Goal: Transaction & Acquisition: Purchase product/service

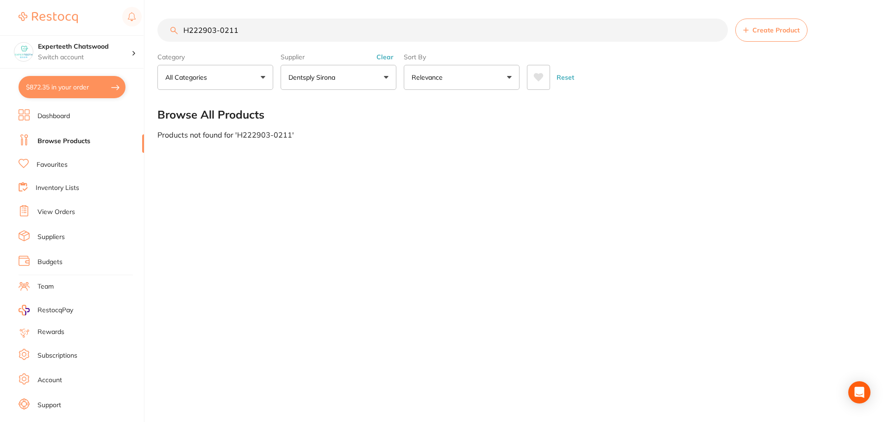
drag, startPoint x: 246, startPoint y: 30, endPoint x: 22, endPoint y: 5, distance: 224.9
click at [40, 6] on div "$872.35 Experteeth Chatswood Switch account Experteeth Chatswood $872.35 in you…" at bounding box center [444, 211] width 889 height 422
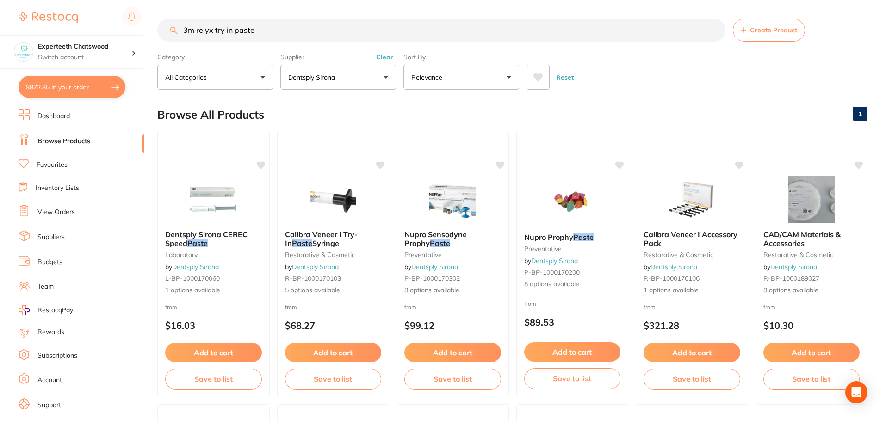
click at [355, 75] on button "Dentsply Sirona" at bounding box center [339, 77] width 116 height 25
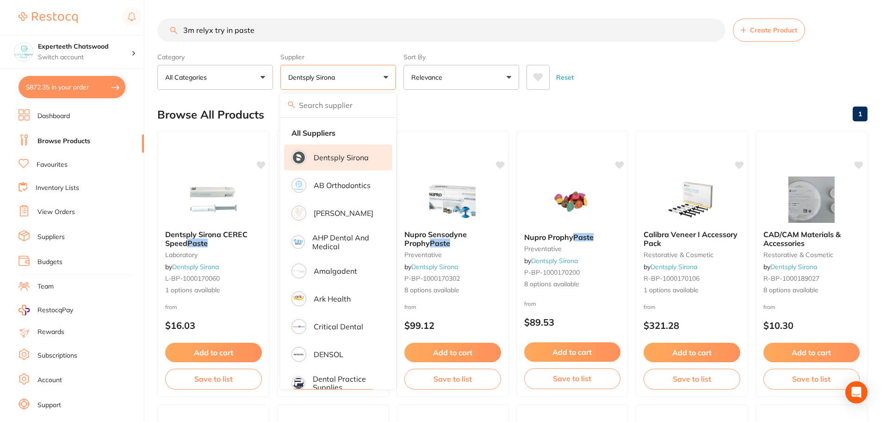
click at [329, 150] on li "Dentsply Sirona" at bounding box center [338, 157] width 108 height 26
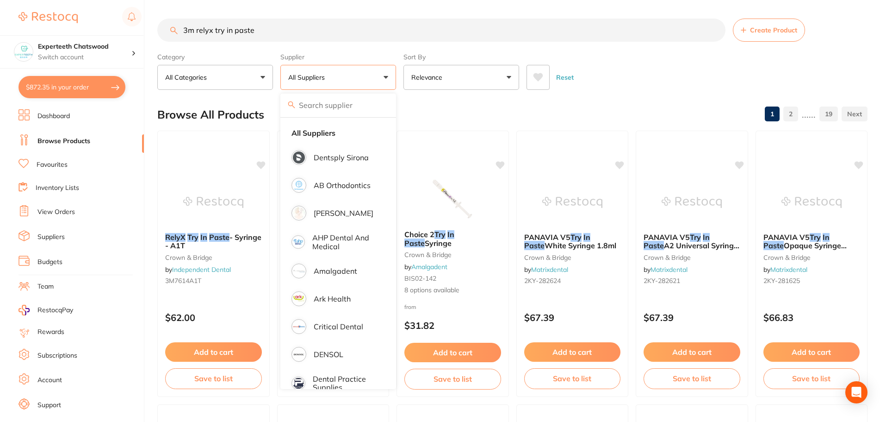
click at [663, 62] on div "Reset" at bounding box center [694, 73] width 334 height 32
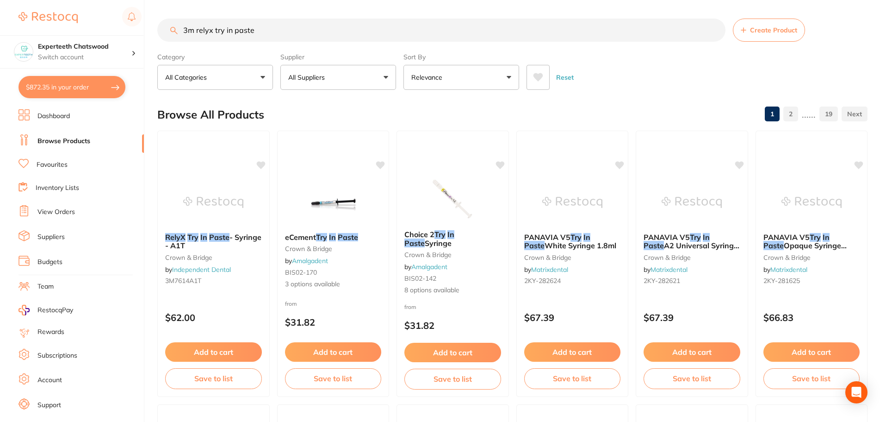
click at [362, 78] on button "All Suppliers" at bounding box center [339, 77] width 116 height 25
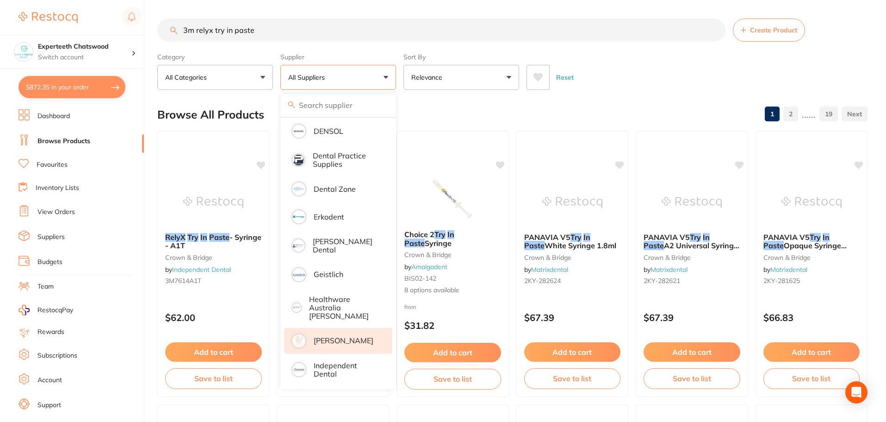
scroll to position [231, 0]
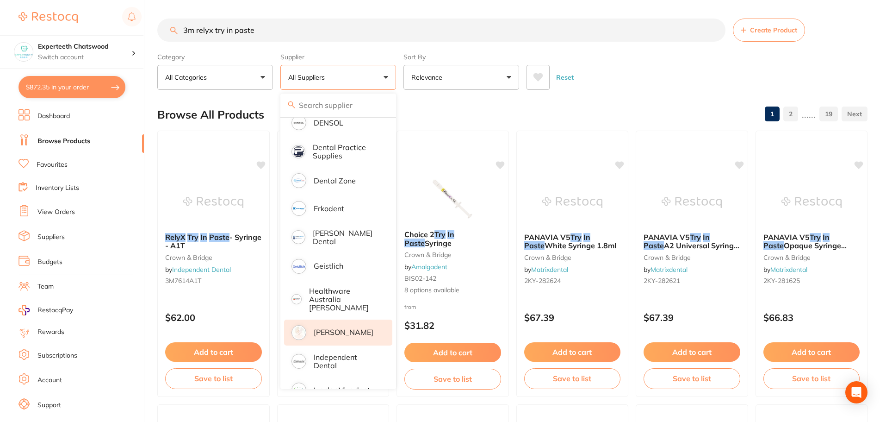
click at [335, 328] on p "[PERSON_NAME]" at bounding box center [344, 332] width 60 height 8
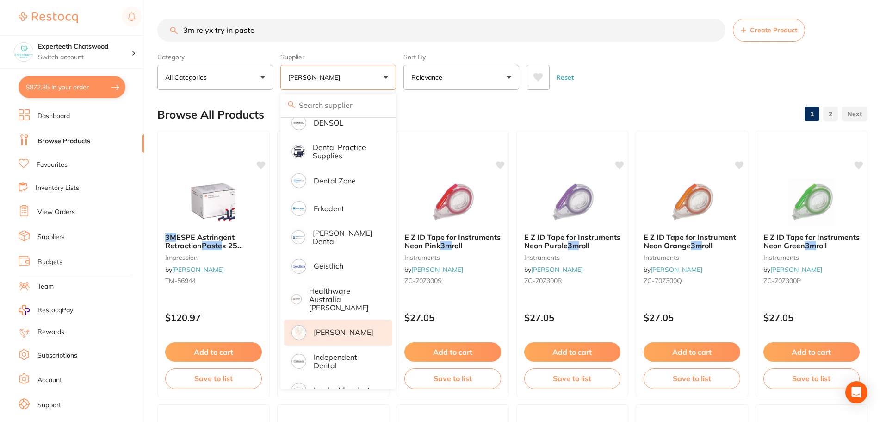
click at [656, 74] on div "Reset" at bounding box center [694, 73] width 334 height 32
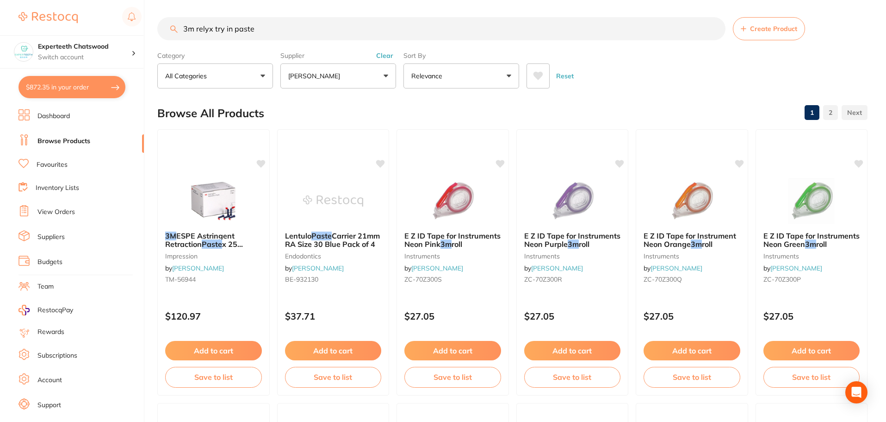
scroll to position [0, 0]
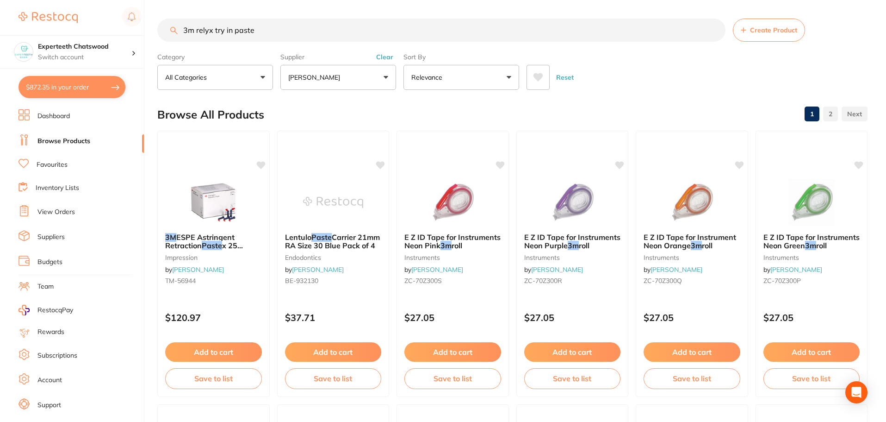
click at [368, 85] on button "[PERSON_NAME]" at bounding box center [339, 77] width 116 height 25
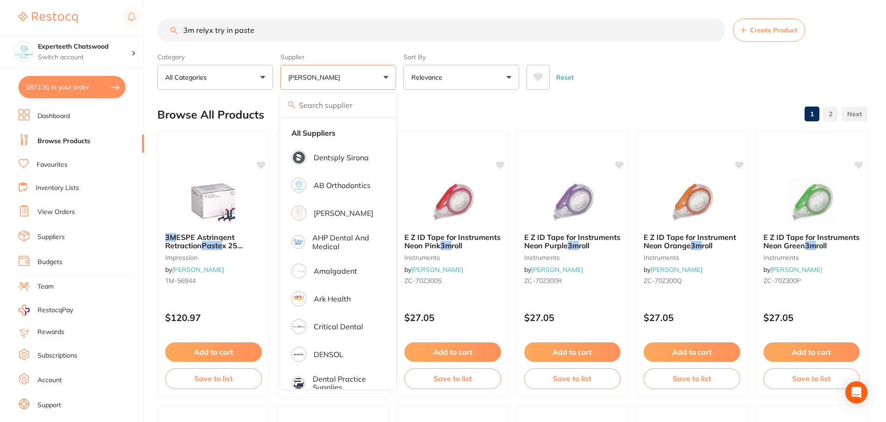
click at [368, 50] on div "Supplier [PERSON_NAME] All Suppliers Dentsply Sirona AB Orthodontics [PERSON_NA…" at bounding box center [339, 69] width 116 height 41
click at [328, 56] on label "Supplier" at bounding box center [339, 57] width 116 height 8
click at [653, 42] on section "3m relyx try in paste Create Product Category All Categories All Categories cro…" at bounding box center [512, 54] width 711 height 71
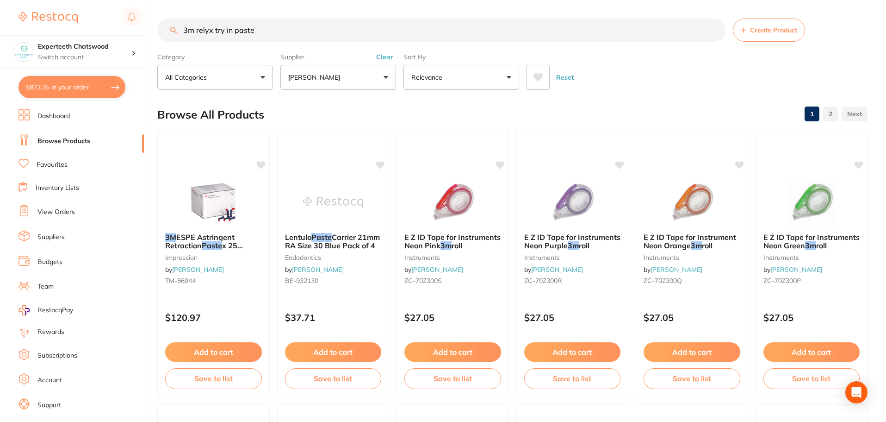
click at [384, 61] on button "Clear" at bounding box center [385, 57] width 23 height 8
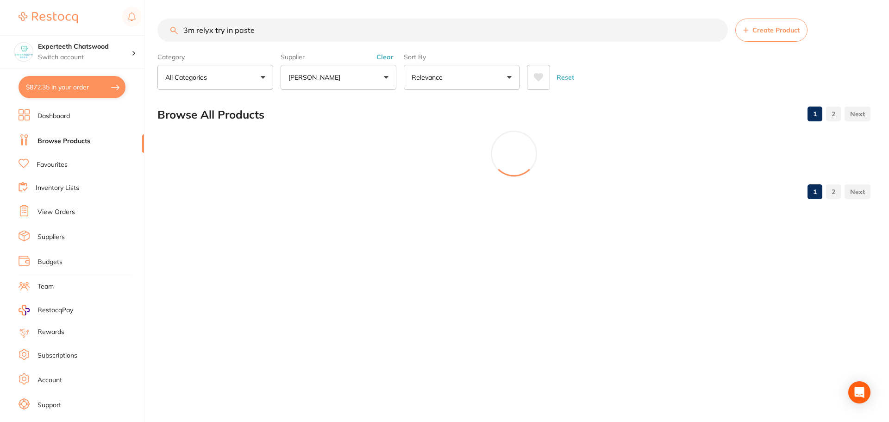
click at [132, 22] on div "$872.35 Experteeth Chatswood Switch account Experteeth Chatswood $872.35 in you…" at bounding box center [444, 211] width 889 height 422
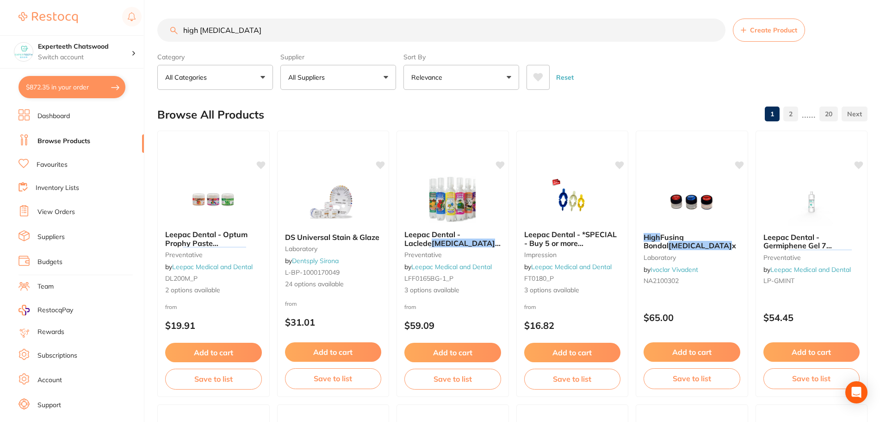
type input "high [MEDICAL_DATA]"
click at [364, 84] on button "All Suppliers" at bounding box center [339, 77] width 116 height 25
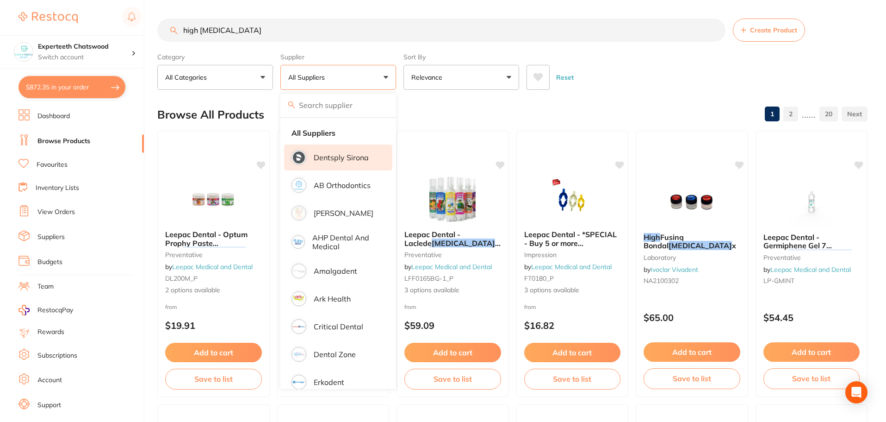
click at [341, 157] on p "Dentsply Sirona" at bounding box center [341, 157] width 55 height 8
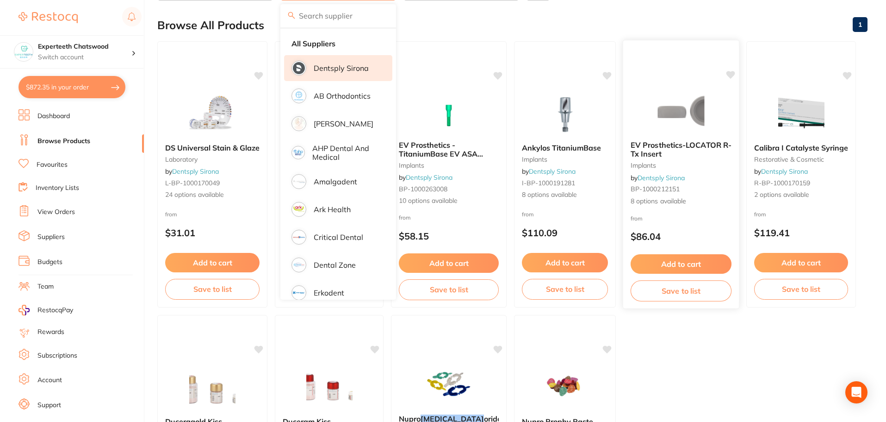
scroll to position [65, 0]
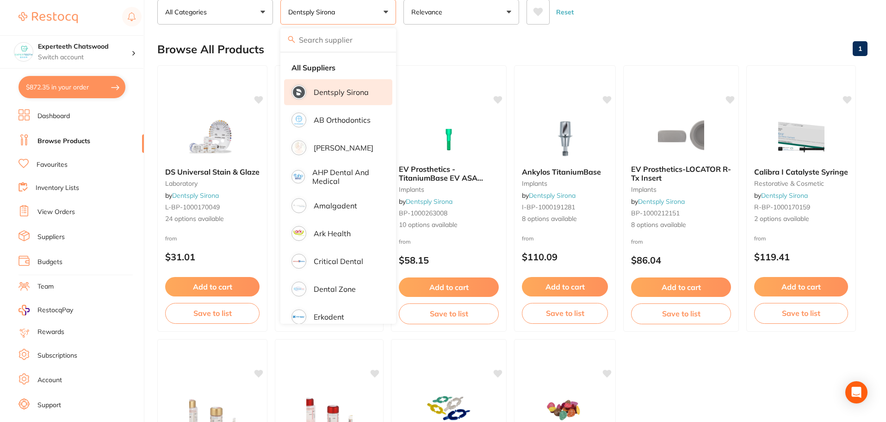
click at [704, 379] on ul "DS Universal Stain & Glaze laboratory by Dentsply Sirona L-BP-1000170049 24 opt…" at bounding box center [512, 335] width 711 height 540
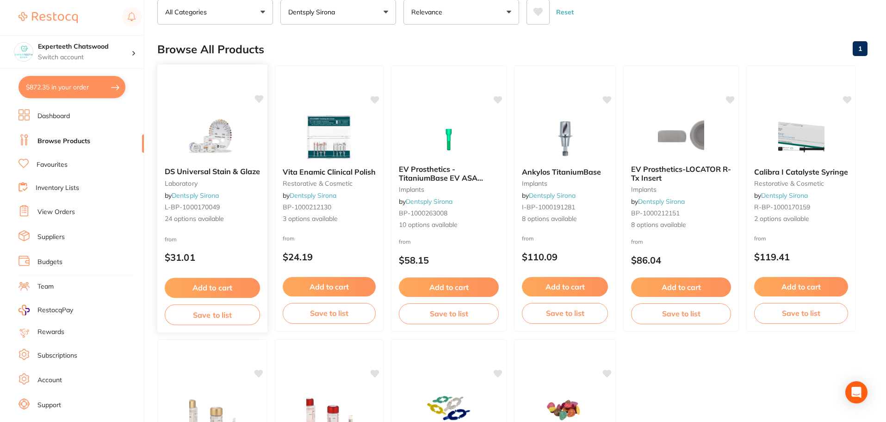
click at [221, 138] on img at bounding box center [212, 136] width 61 height 47
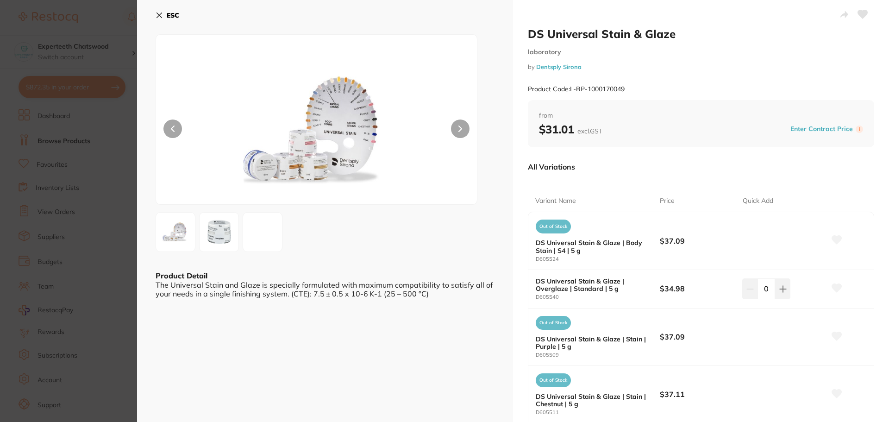
scroll to position [46, 0]
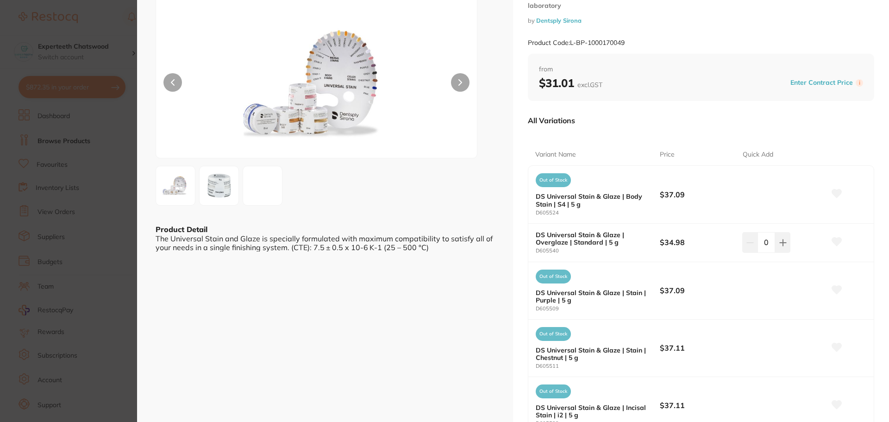
click at [219, 182] on img at bounding box center [218, 185] width 33 height 33
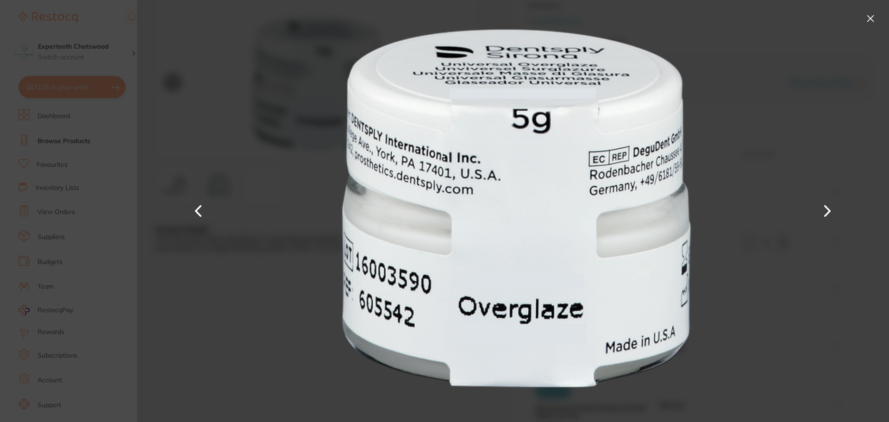
click at [868, 20] on button at bounding box center [870, 18] width 15 height 15
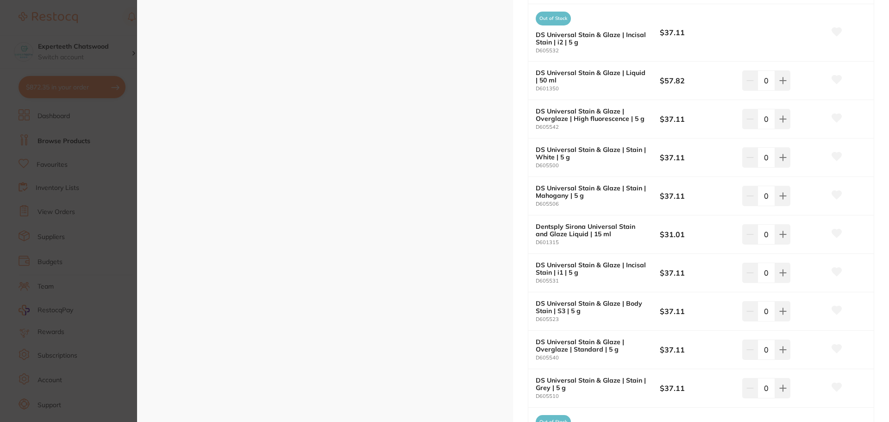
scroll to position [417, 0]
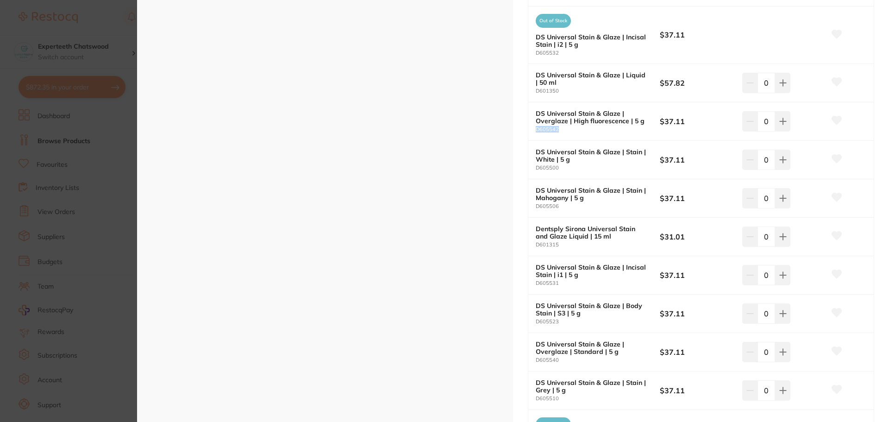
drag, startPoint x: 558, startPoint y: 129, endPoint x: 534, endPoint y: 130, distance: 24.1
click at [536, 130] on small "D605542" at bounding box center [598, 129] width 124 height 6
copy small "D605542"
click at [573, 129] on small "D605542" at bounding box center [598, 129] width 124 height 6
drag, startPoint x: 643, startPoint y: 123, endPoint x: 529, endPoint y: 115, distance: 114.1
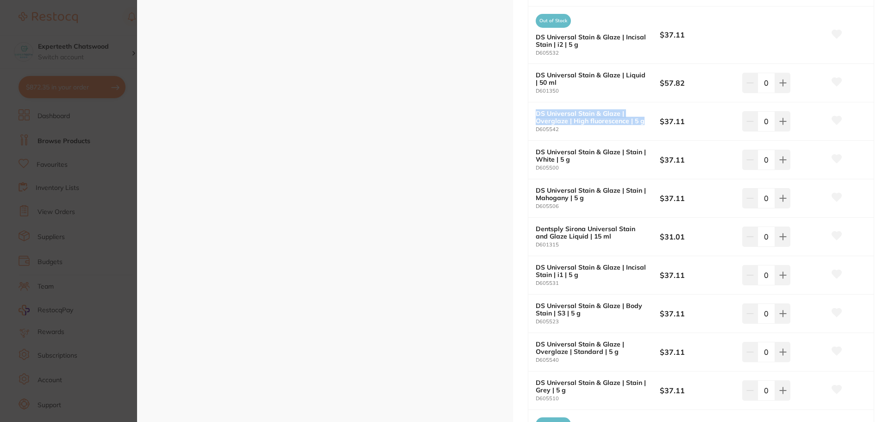
click at [529, 115] on div "DS Universal Stain & Glaze | Overglaze | High fluorescence | 5 g D605542 $37.11…" at bounding box center [700, 121] width 345 height 38
copy b "DS Universal Stain & Glaze | Overglaze | High fluorescence | 5 g"
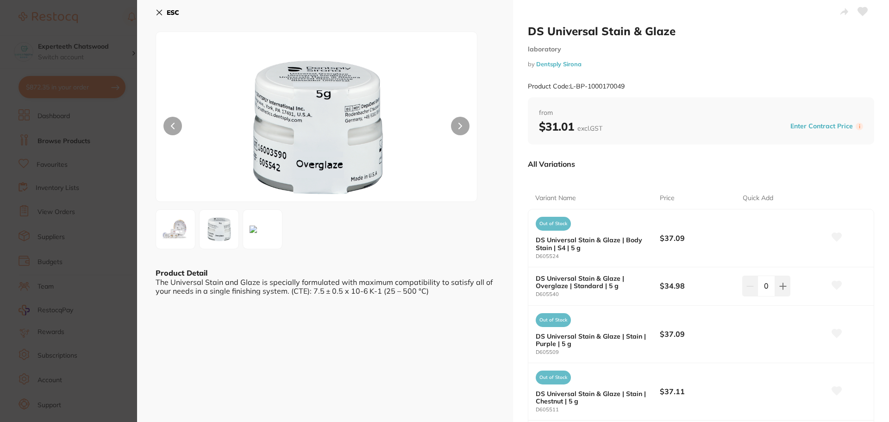
scroll to position [0, 0]
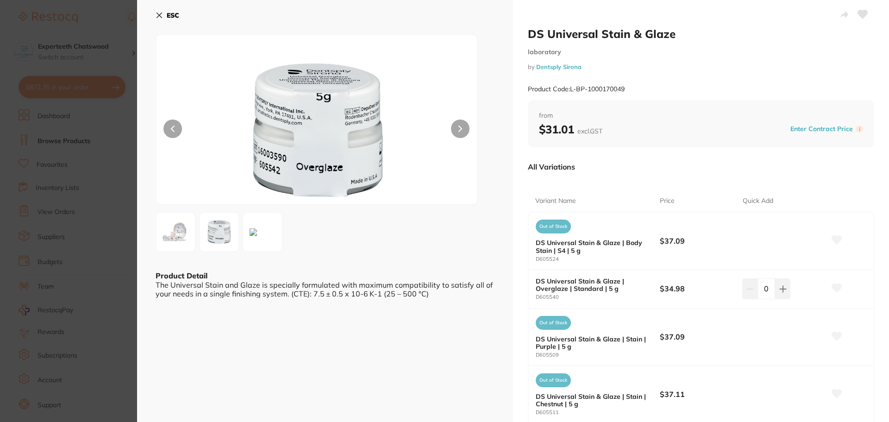
click at [165, 14] on button "ESC" at bounding box center [168, 15] width 24 height 16
